Goal: Communication & Community: Answer question/provide support

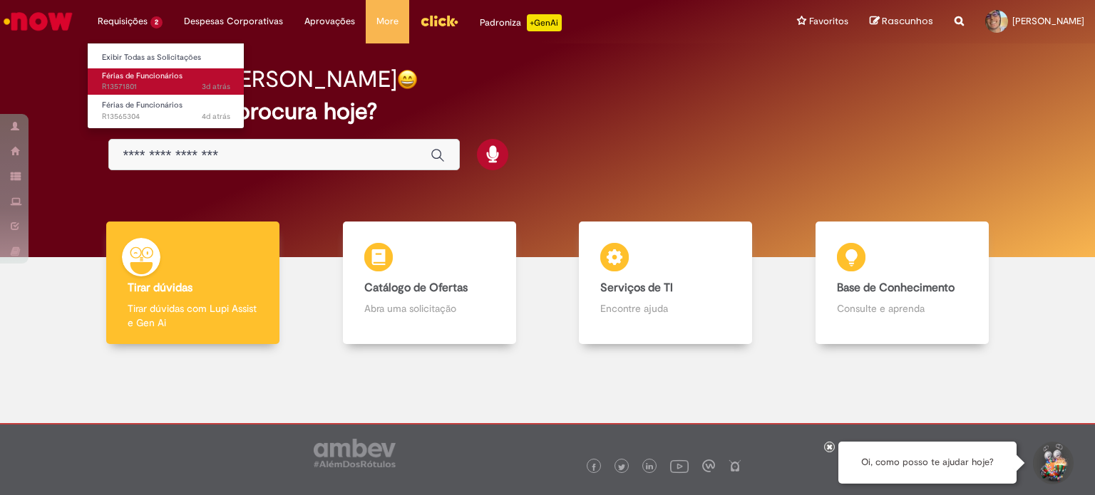
click at [137, 85] on body "Pular para o conteúdo da página Requisições 2 Exibir Todas as Solicitações Féri…" at bounding box center [547, 247] width 1095 height 495
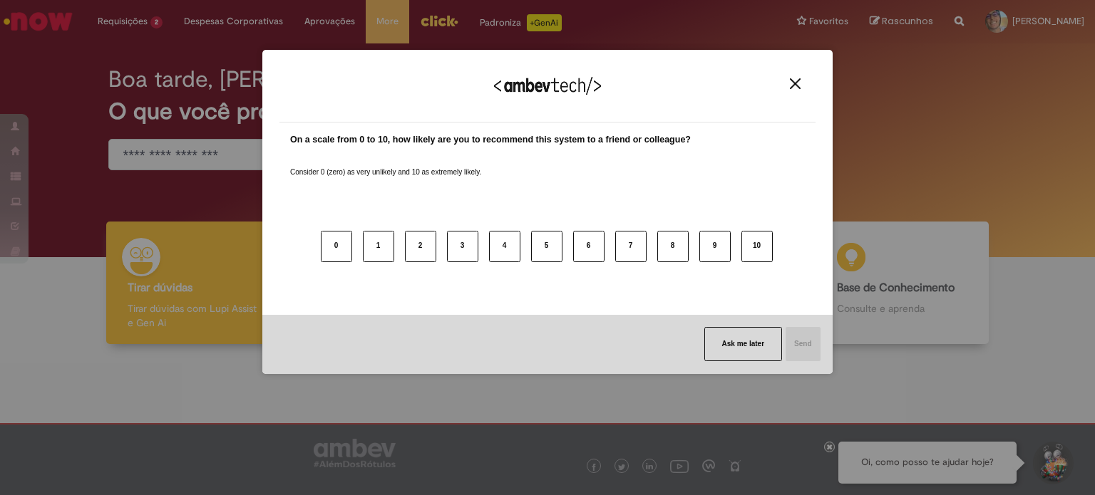
click at [801, 83] on button "Close" at bounding box center [795, 84] width 19 height 12
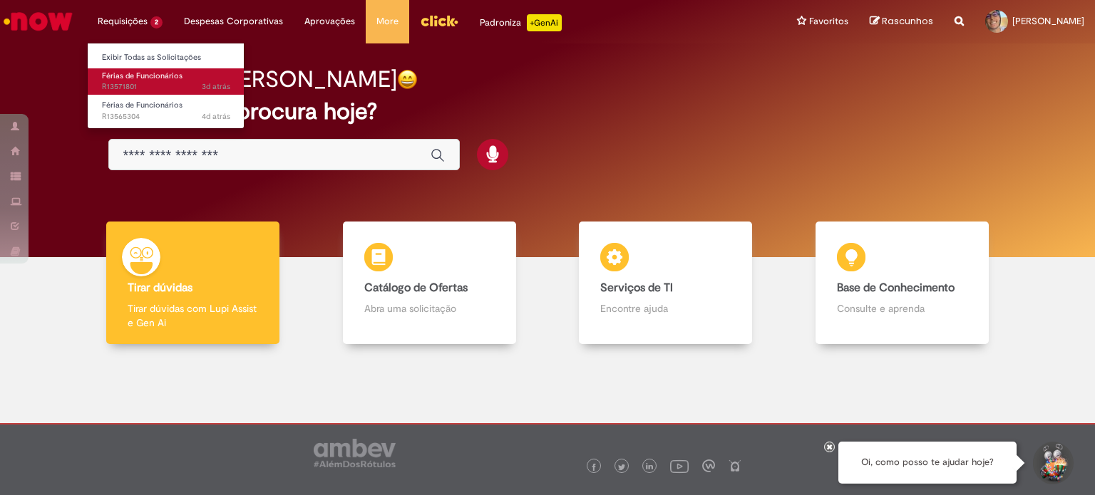
click at [134, 78] on span "Férias de Funcionários" at bounding box center [142, 76] width 81 height 11
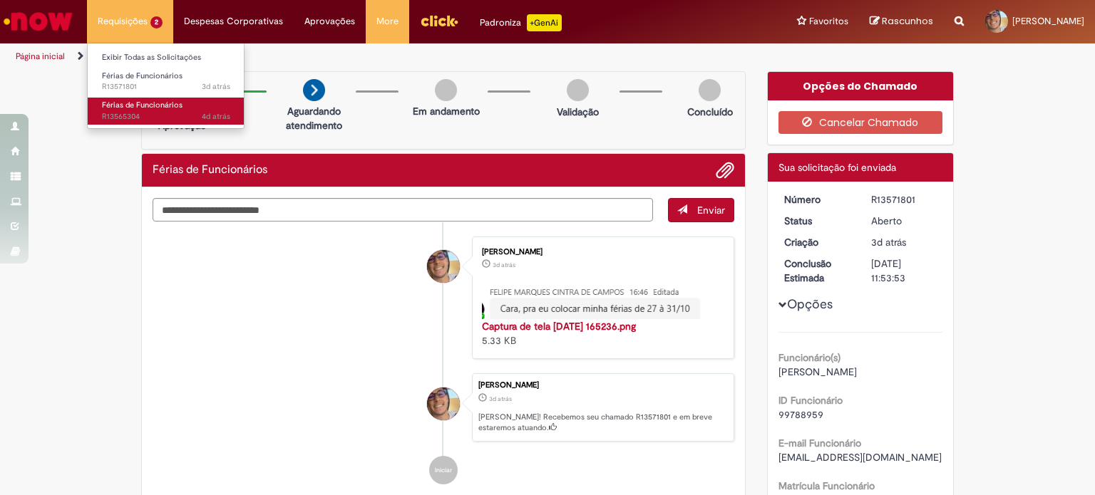
click at [136, 108] on span "Férias de Funcionários" at bounding box center [142, 105] width 81 height 11
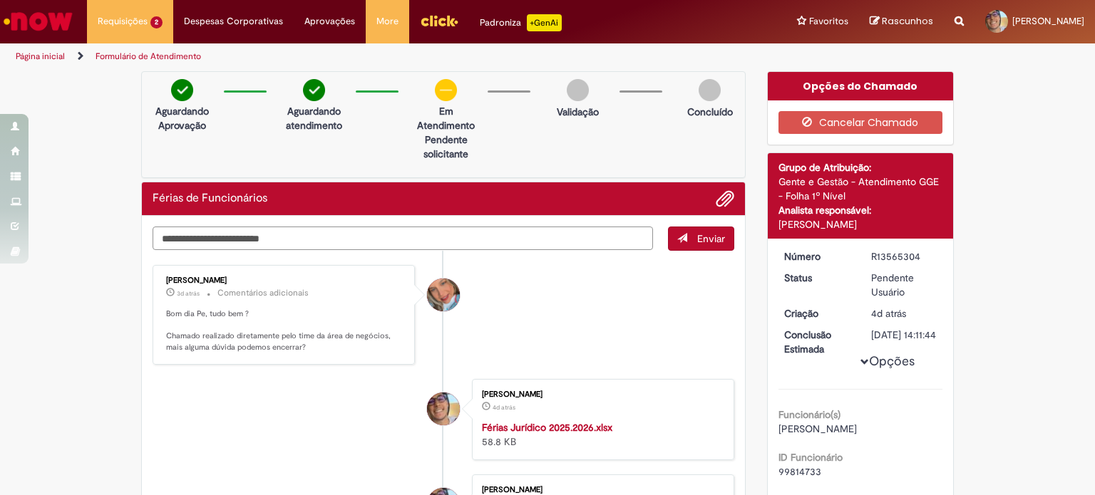
click at [413, 236] on textarea "Digite sua mensagem aqui..." at bounding box center [403, 239] width 500 height 24
type textarea "**********"
click at [699, 234] on span "Enviar" at bounding box center [711, 238] width 28 height 13
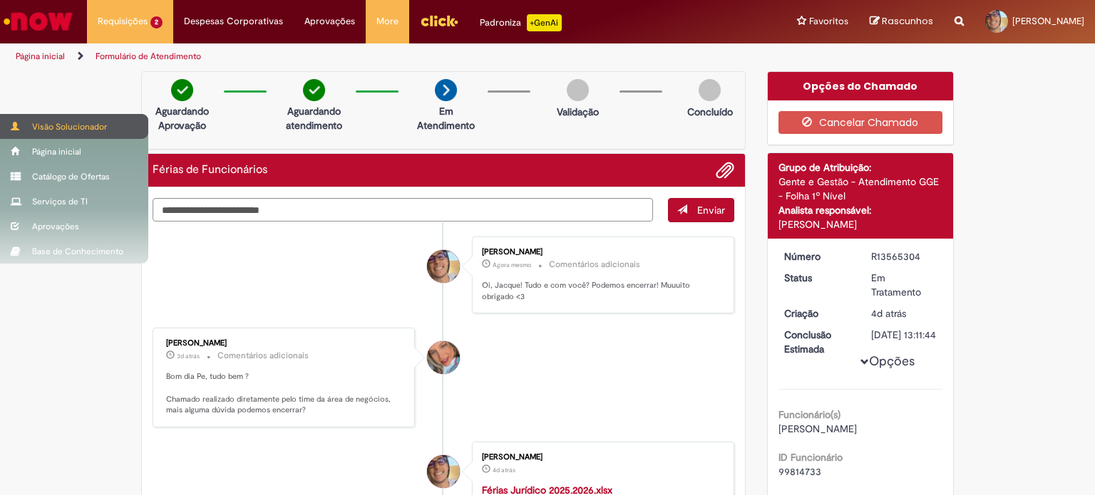
click at [19, 125] on span at bounding box center [16, 126] width 11 height 9
